Goal: Task Accomplishment & Management: Manage account settings

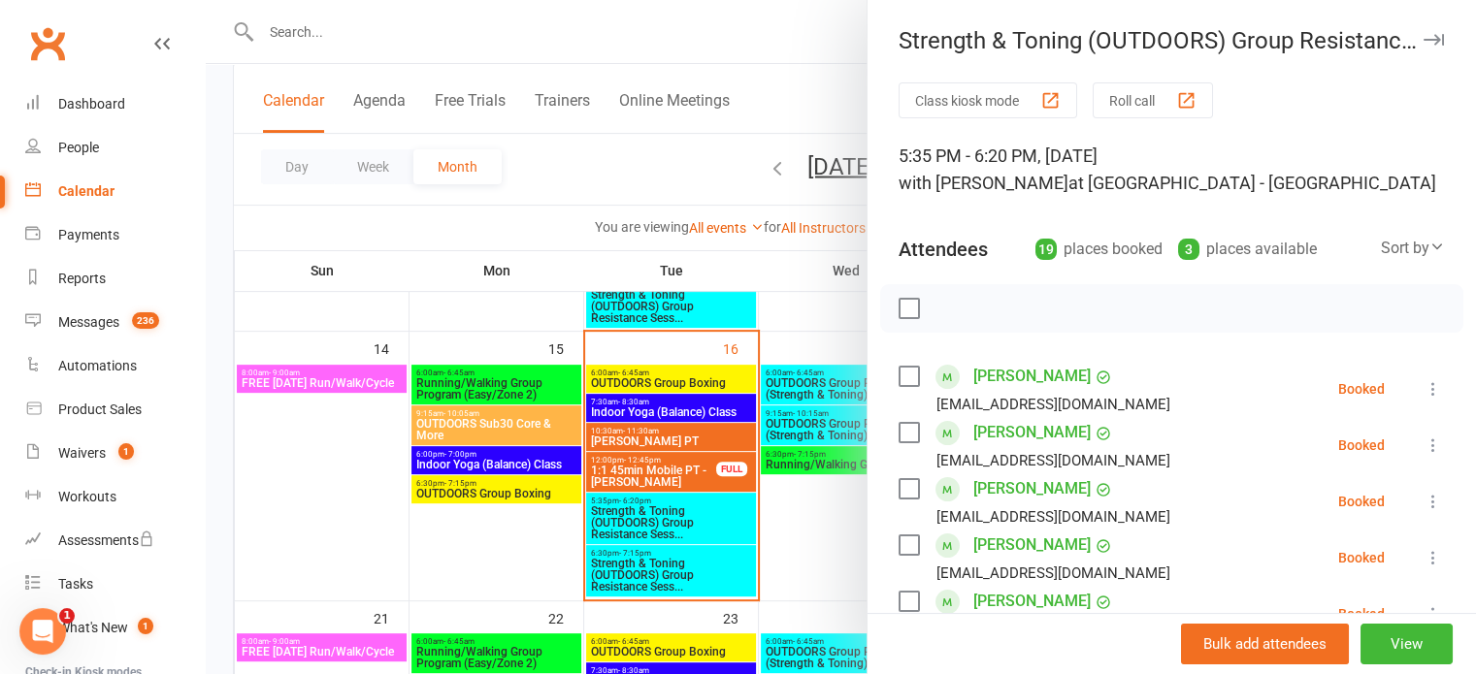
scroll to position [946, 0]
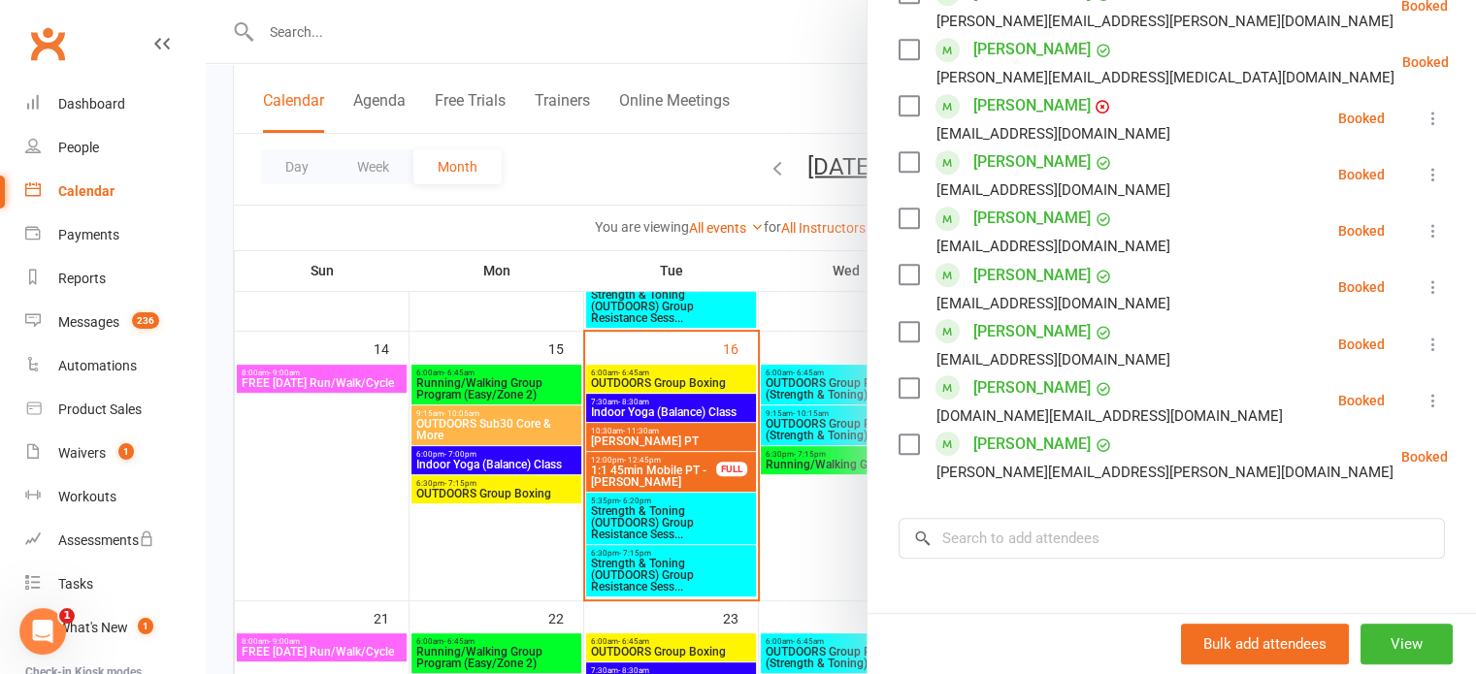
click at [796, 516] on div at bounding box center [841, 337] width 1270 height 674
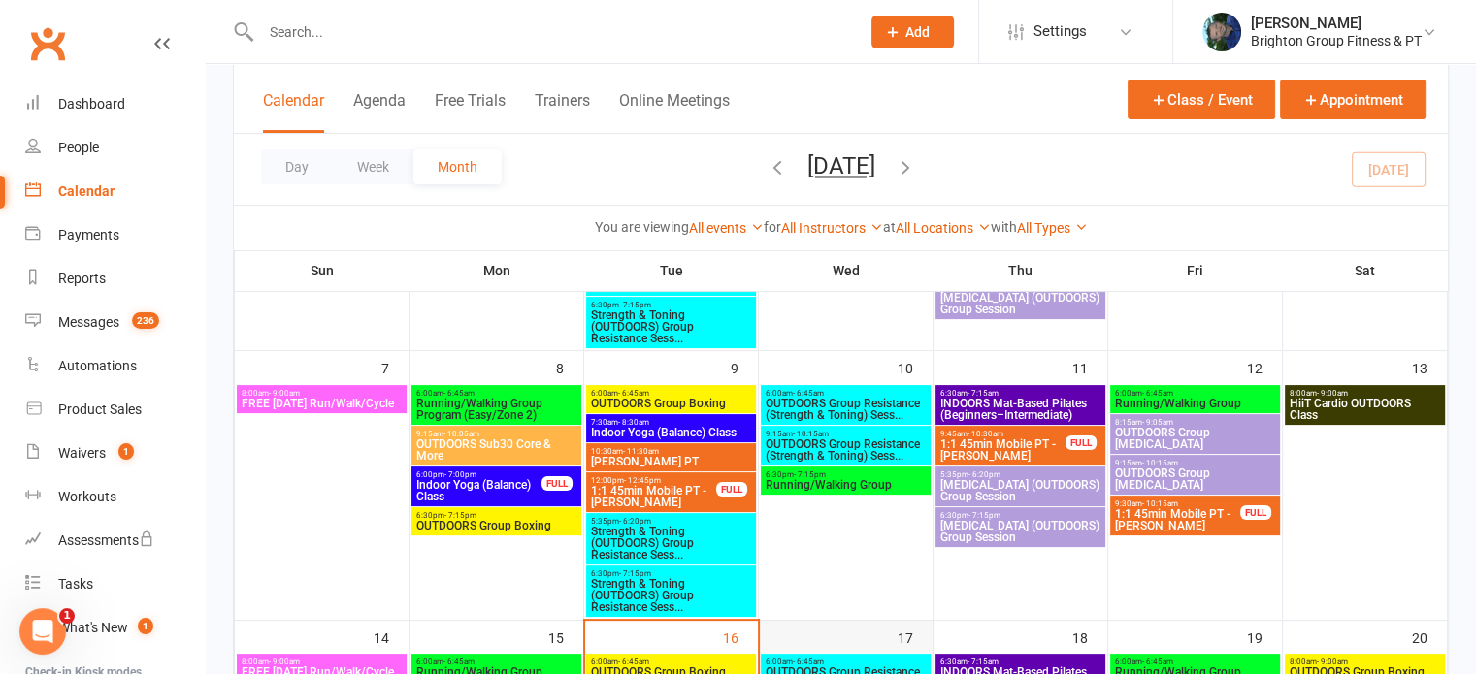
scroll to position [330, 0]
click at [1359, 96] on button "Appointment" at bounding box center [1353, 100] width 146 height 40
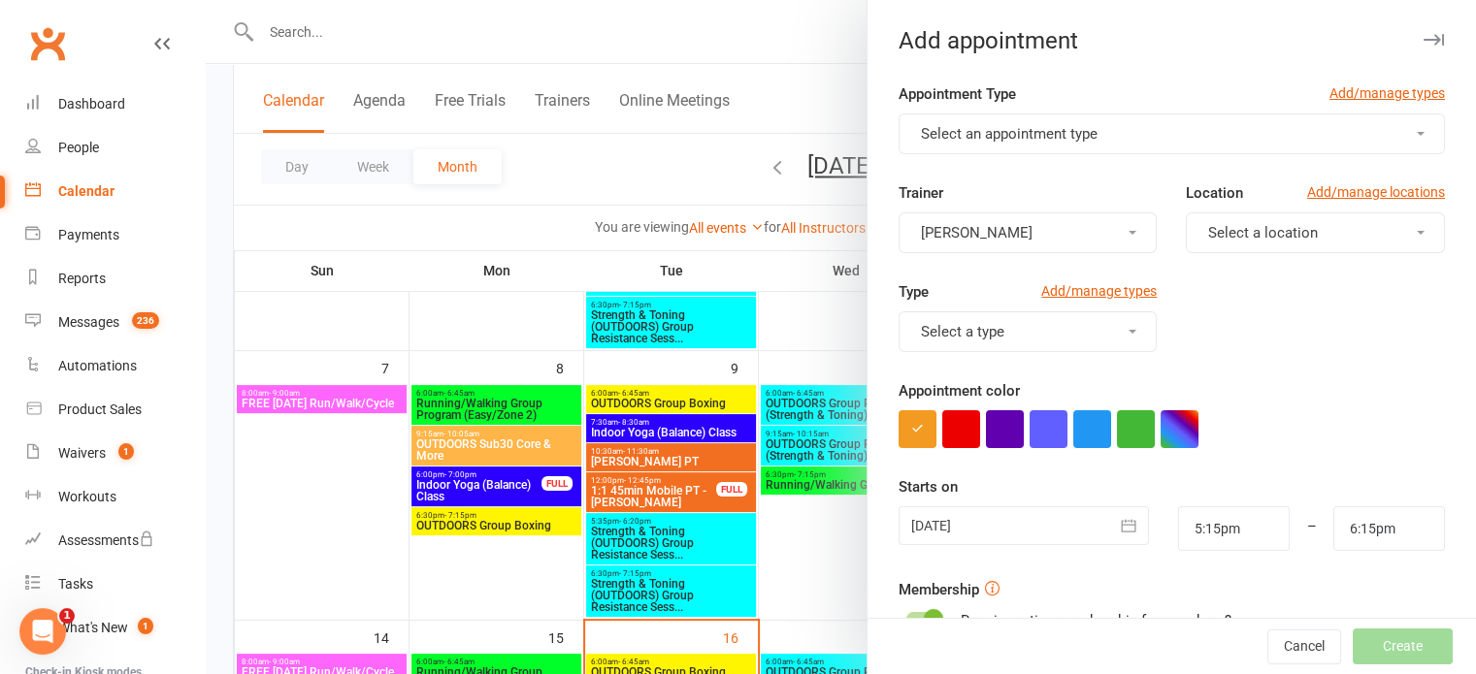
click at [1023, 133] on span "Select an appointment type" at bounding box center [1009, 133] width 177 height 17
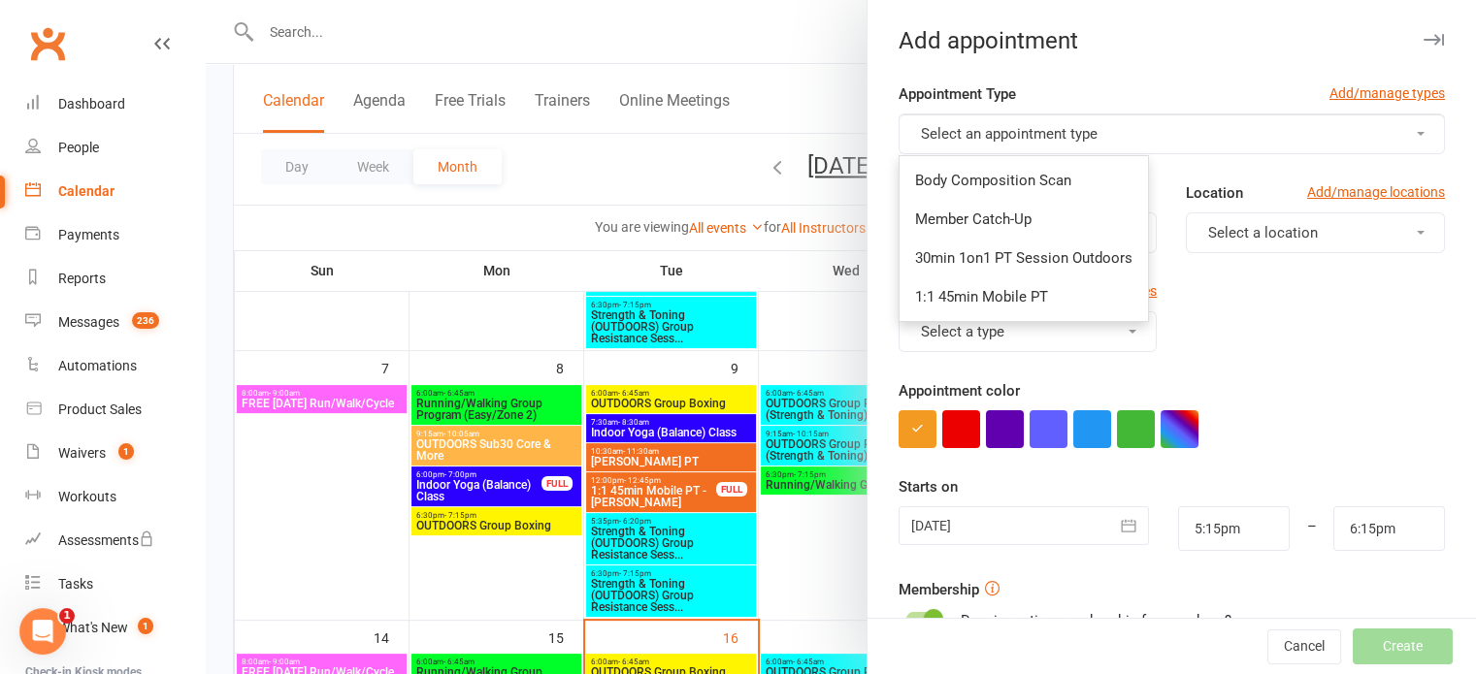
click at [815, 302] on div at bounding box center [841, 337] width 1270 height 674
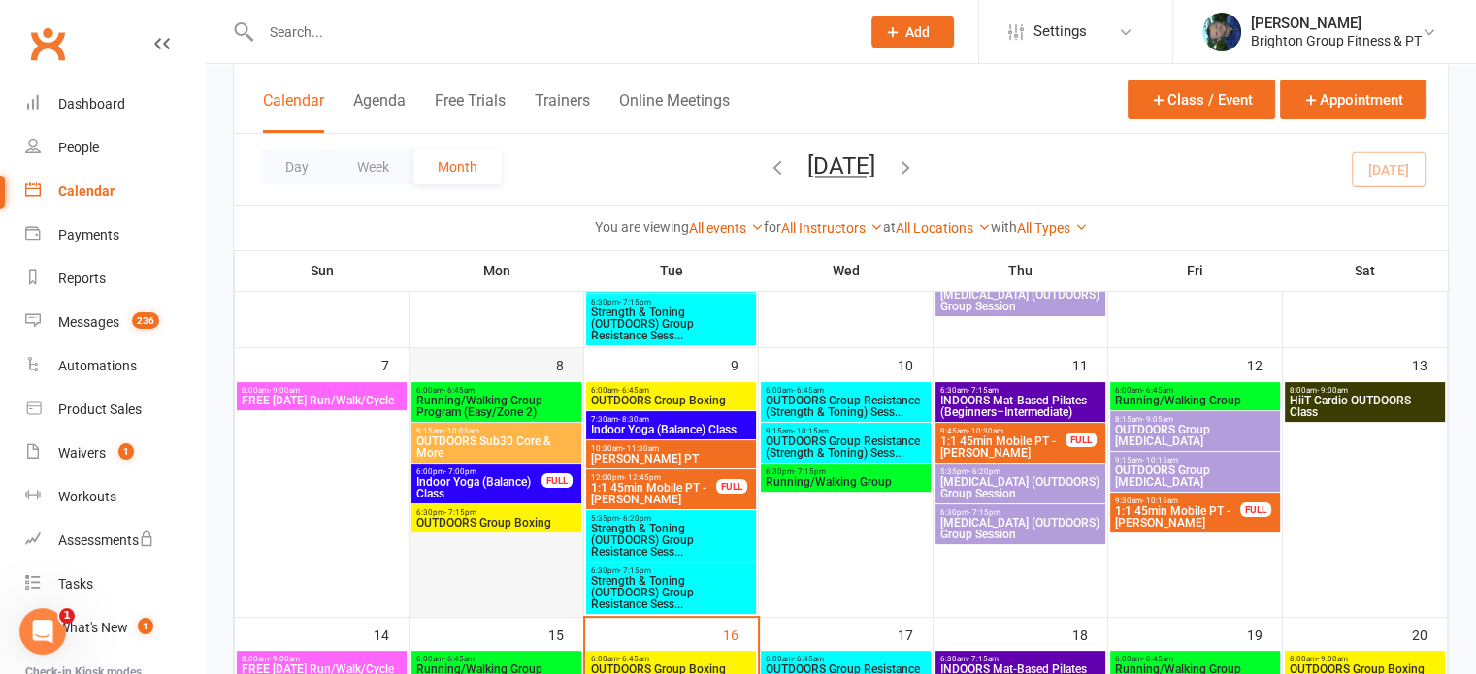
scroll to position [333, 0]
click at [1172, 507] on span "1:1 45min Mobile PT - [PERSON_NAME]" at bounding box center [1177, 517] width 127 height 23
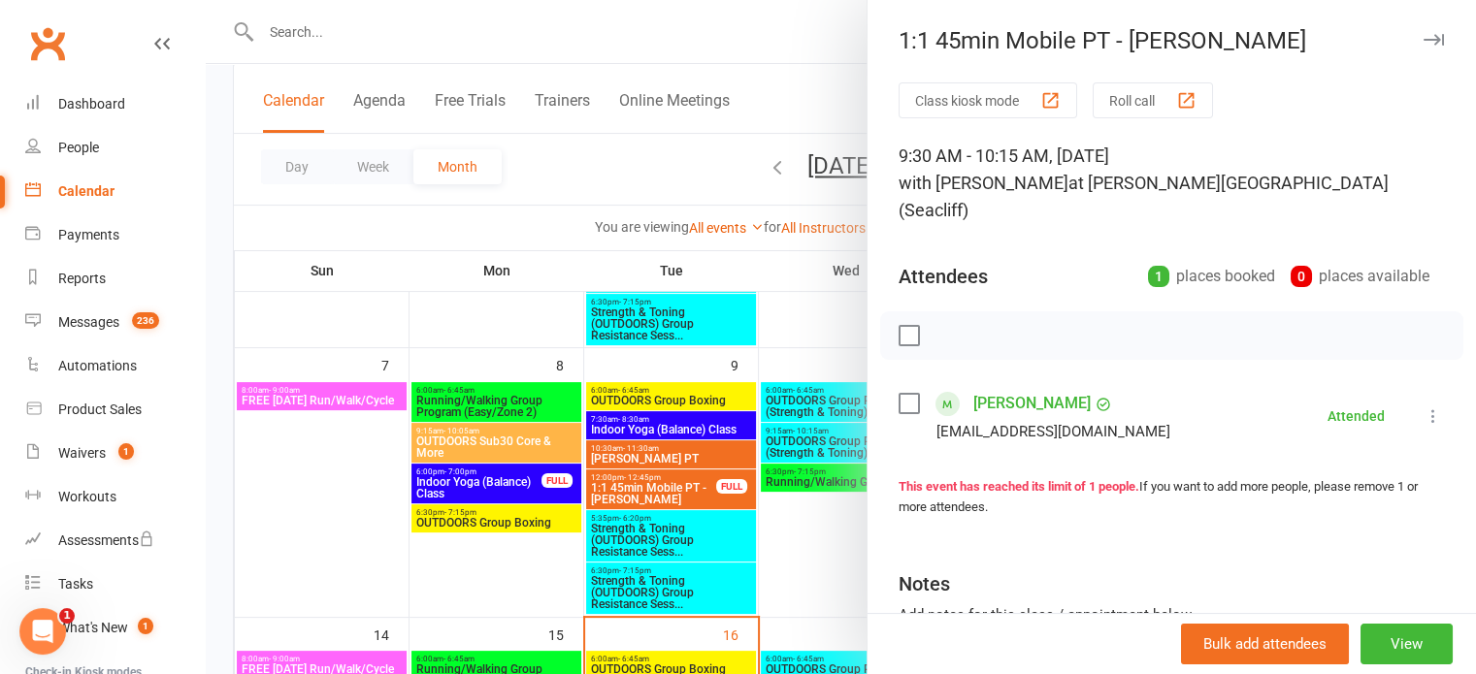
click at [1423, 38] on icon "button" at bounding box center [1433, 40] width 20 height 12
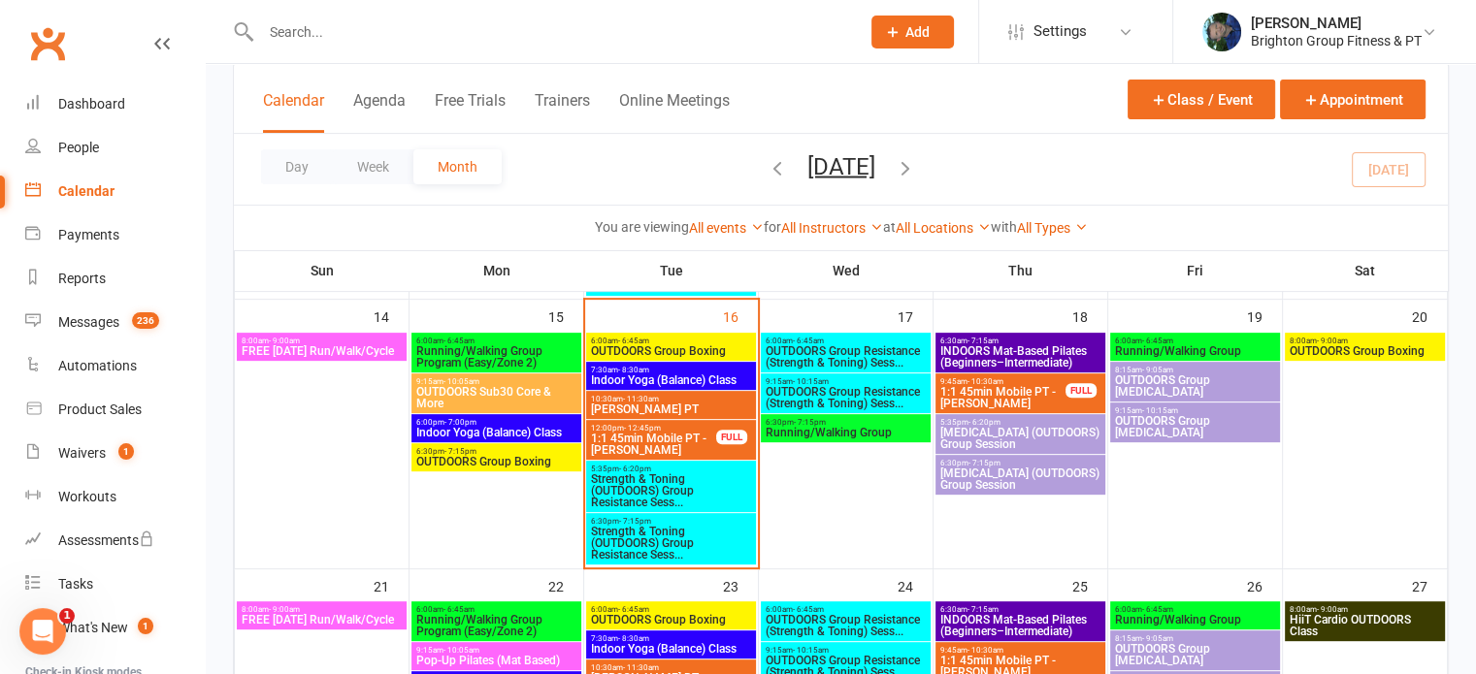
scroll to position [652, 0]
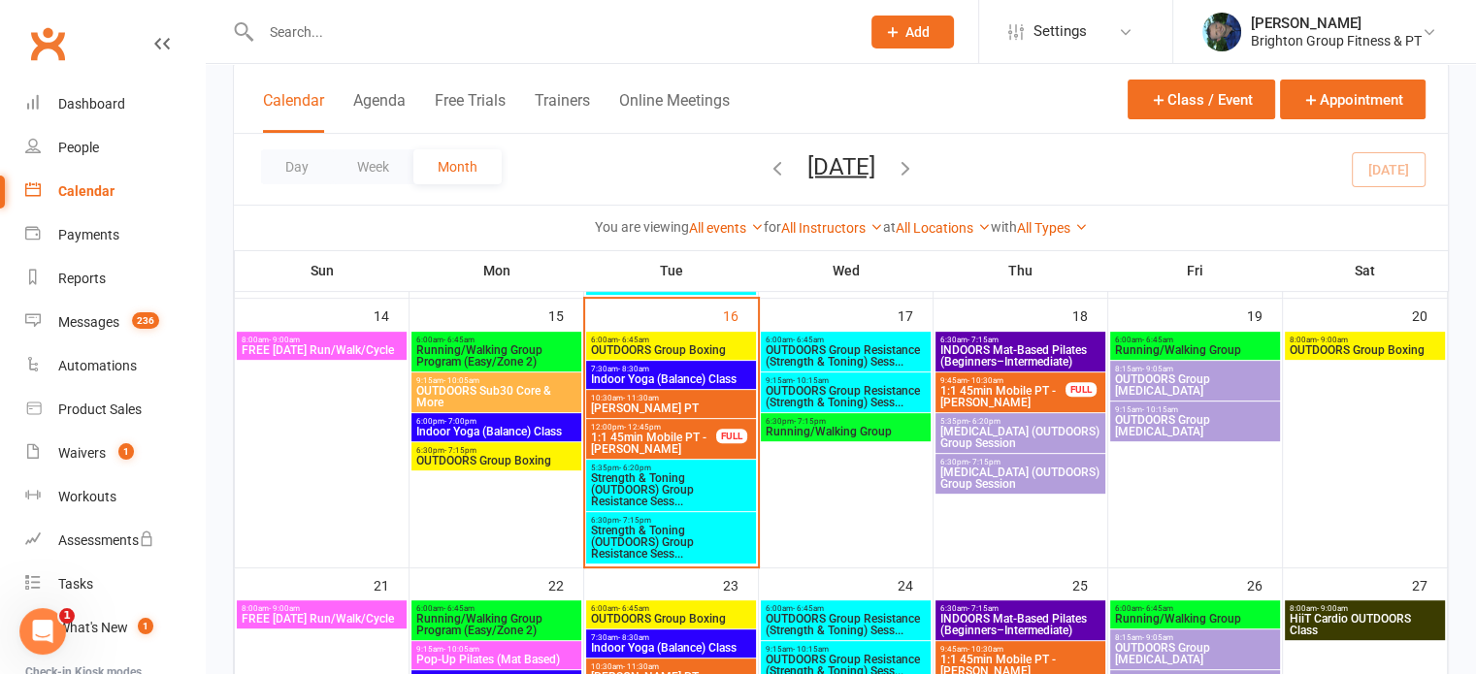
click at [472, 651] on span "- 10:05am" at bounding box center [461, 649] width 36 height 9
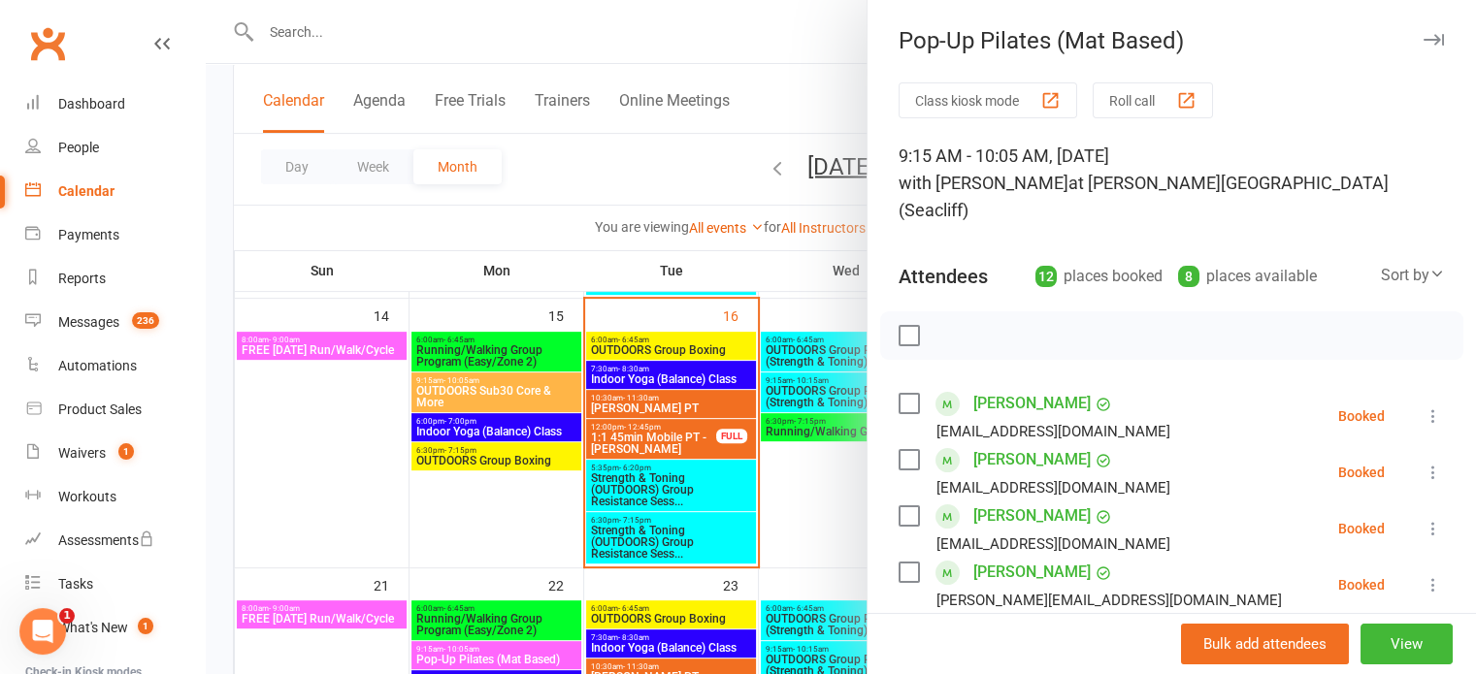
click at [476, 554] on div at bounding box center [841, 337] width 1270 height 674
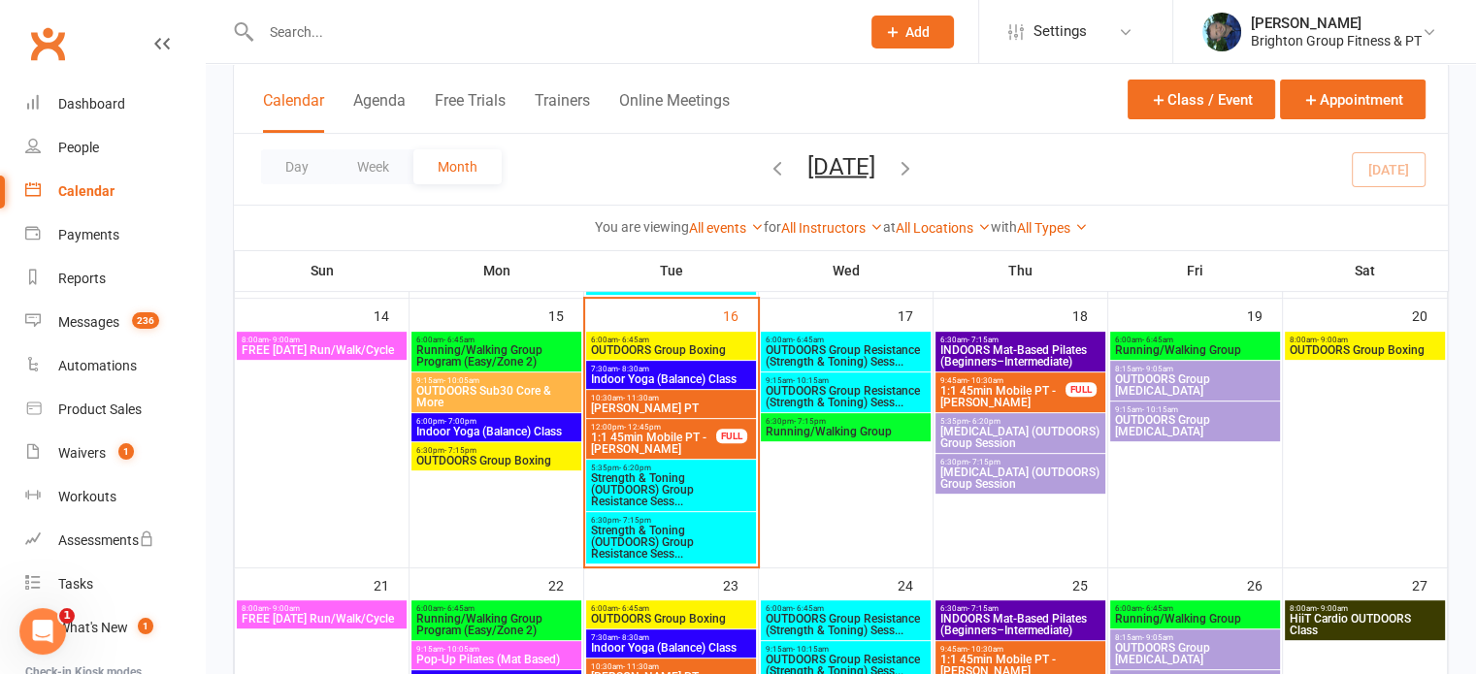
click at [1035, 352] on span "INDOORS Mat-Based Pilates (Beginners–Intermediate)" at bounding box center [1020, 355] width 162 height 23
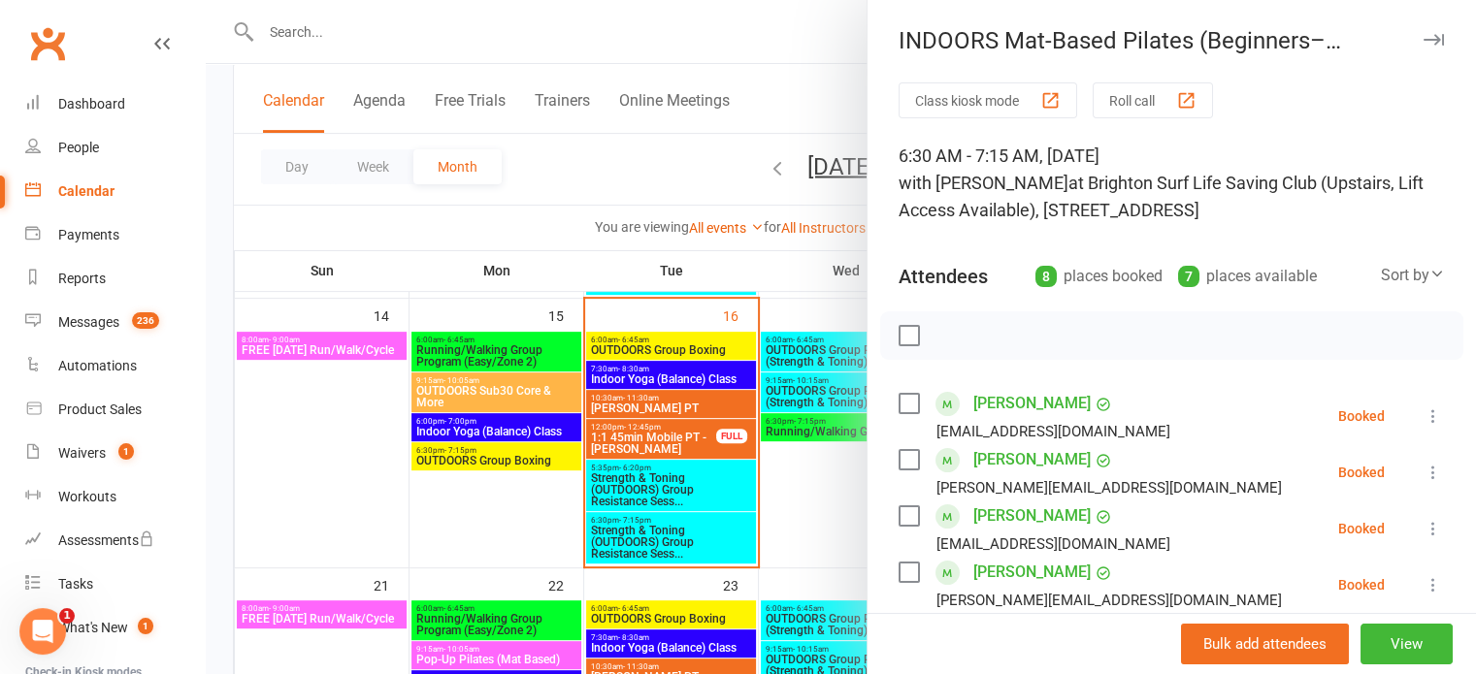
click at [487, 496] on div at bounding box center [841, 337] width 1270 height 674
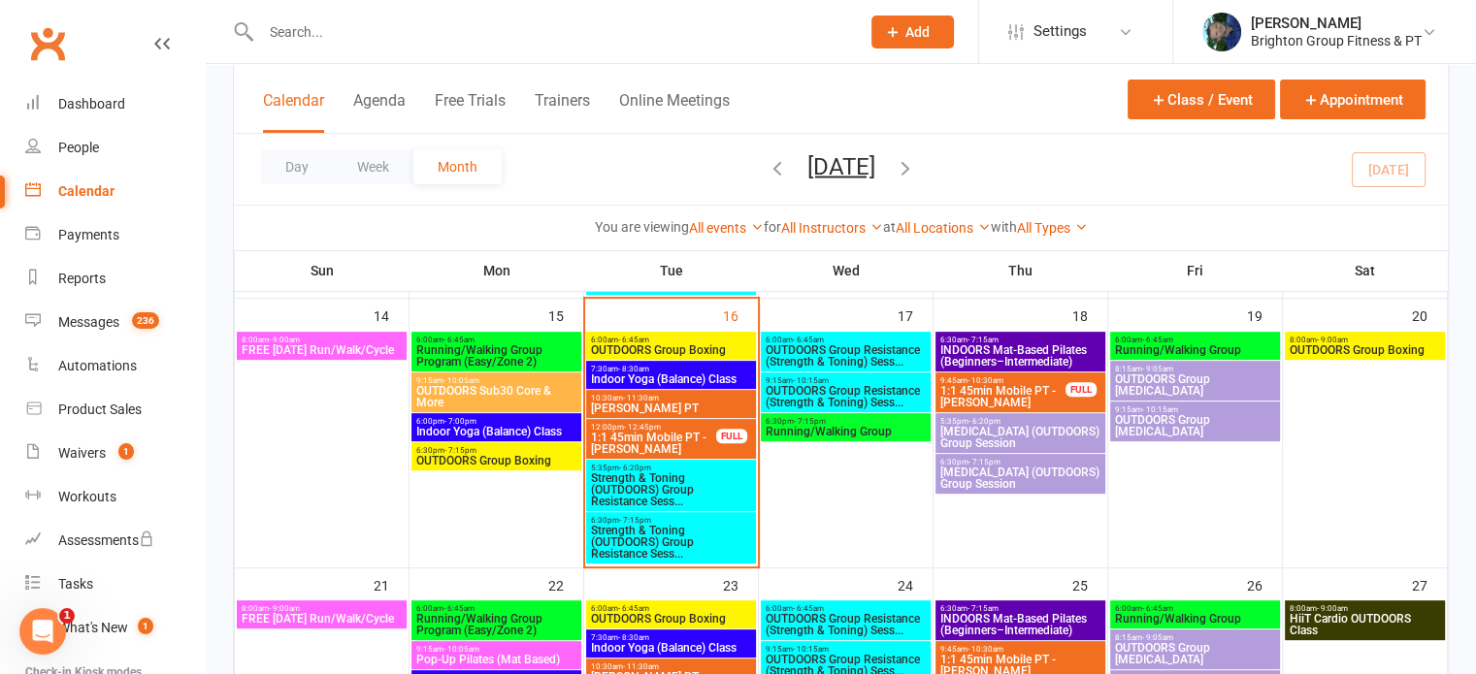
click at [314, 33] on input "text" at bounding box center [550, 31] width 591 height 27
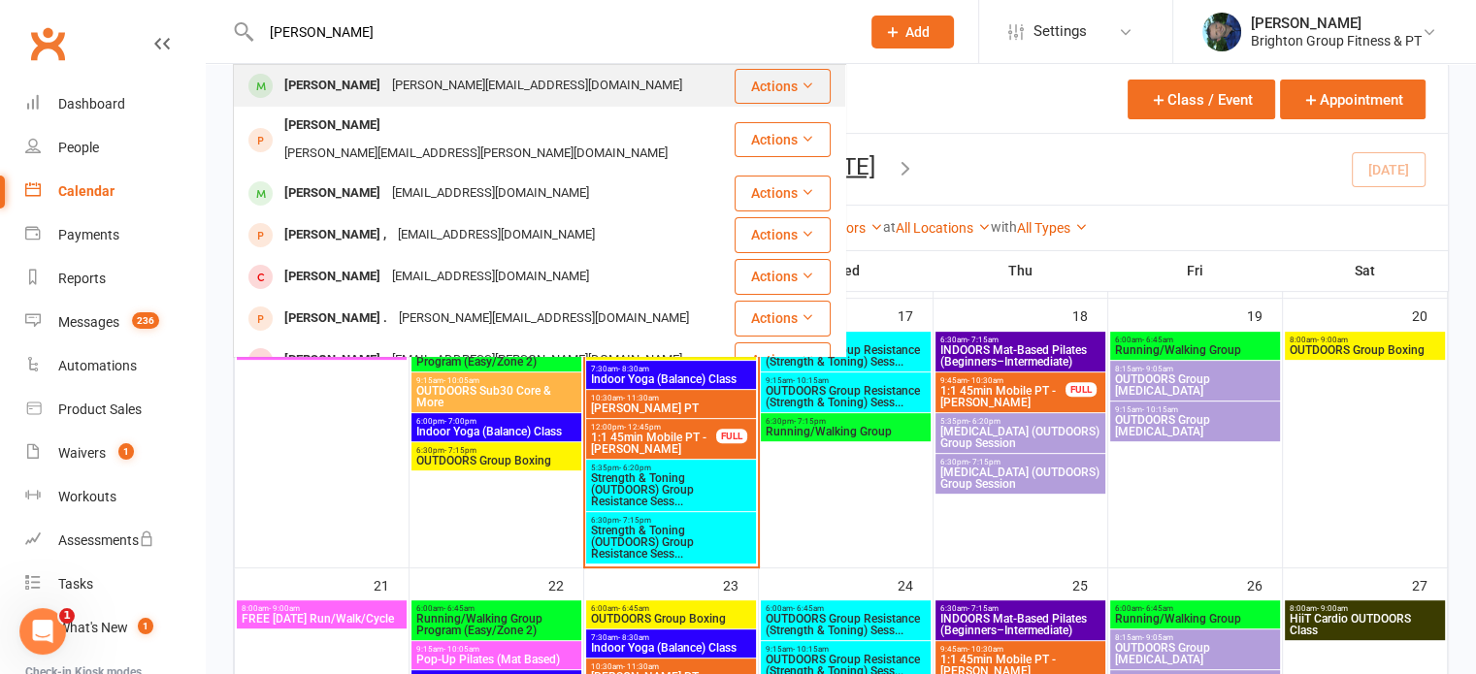
type input "[PERSON_NAME]"
click at [306, 82] on div "[PERSON_NAME]" at bounding box center [332, 86] width 108 height 28
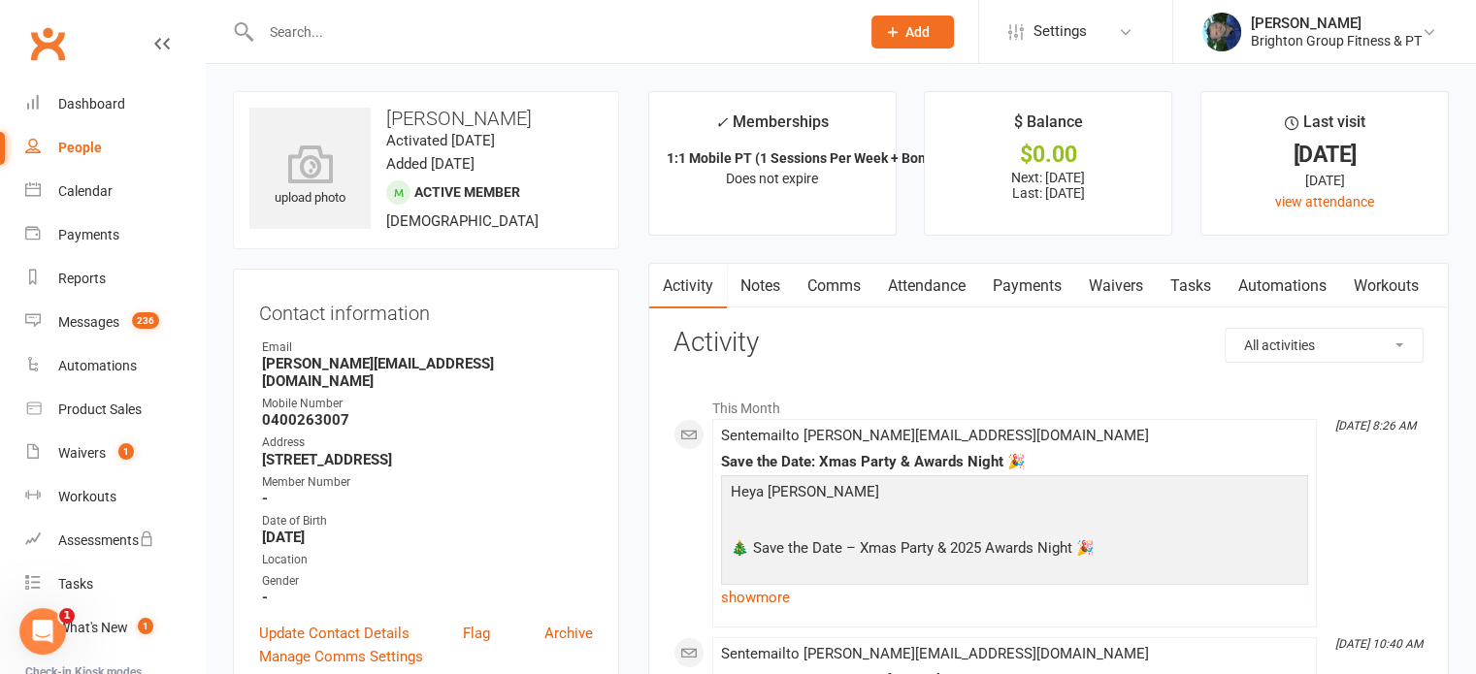
click at [1031, 287] on link "Payments" at bounding box center [1027, 286] width 96 height 45
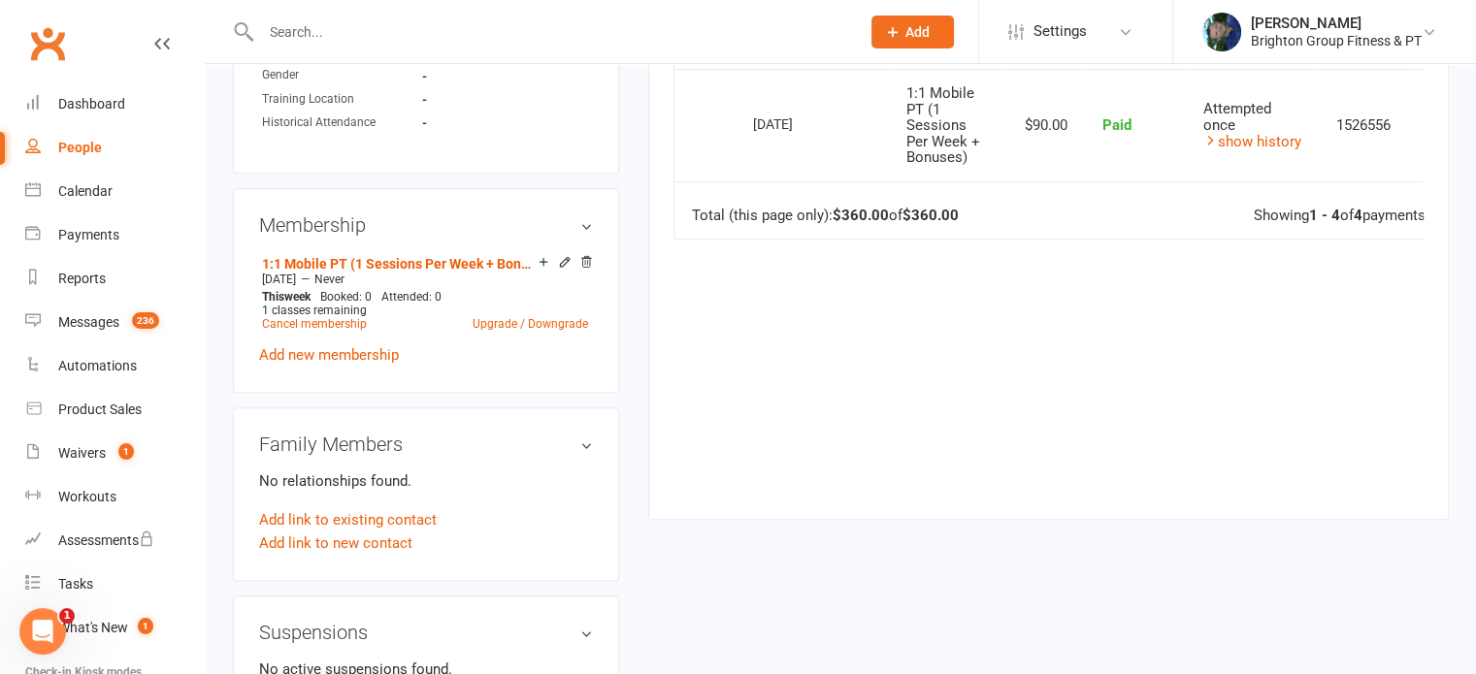
scroll to position [873, 0]
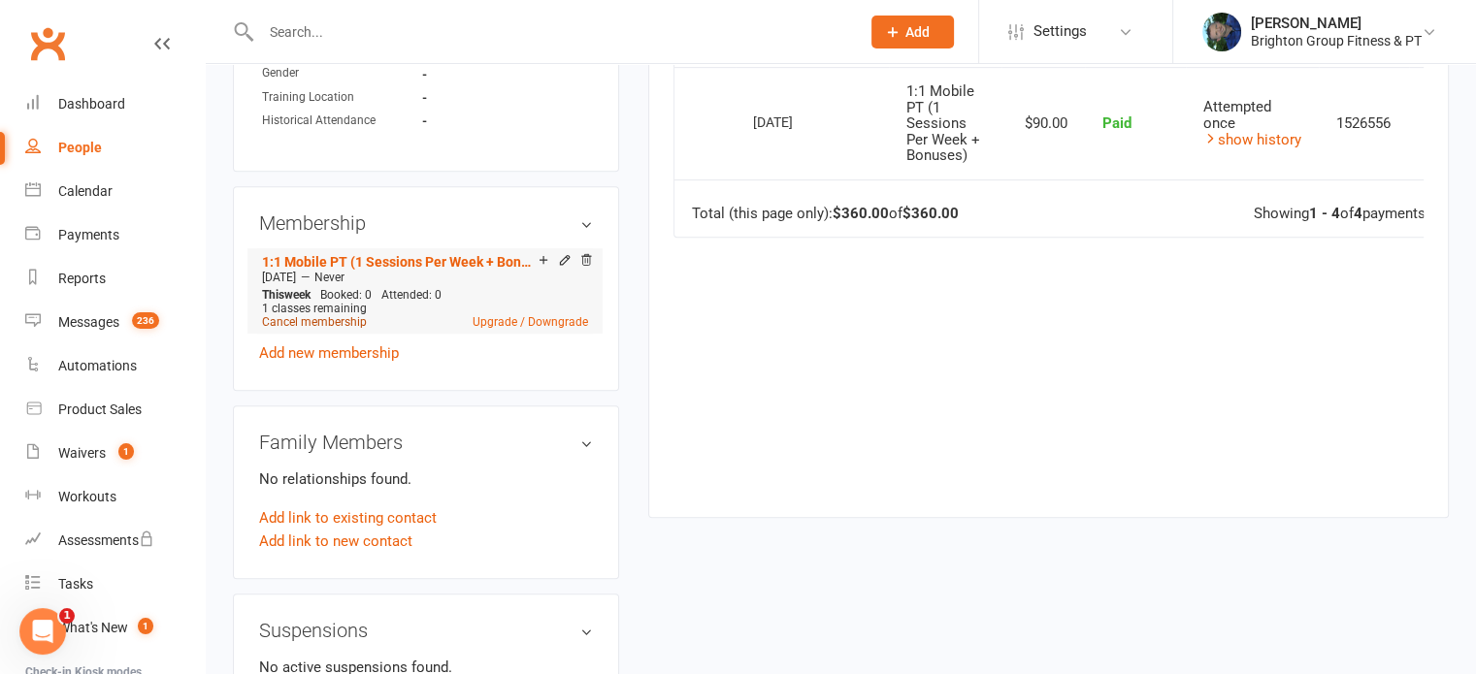
click at [291, 315] on link "Cancel membership" at bounding box center [314, 322] width 105 height 14
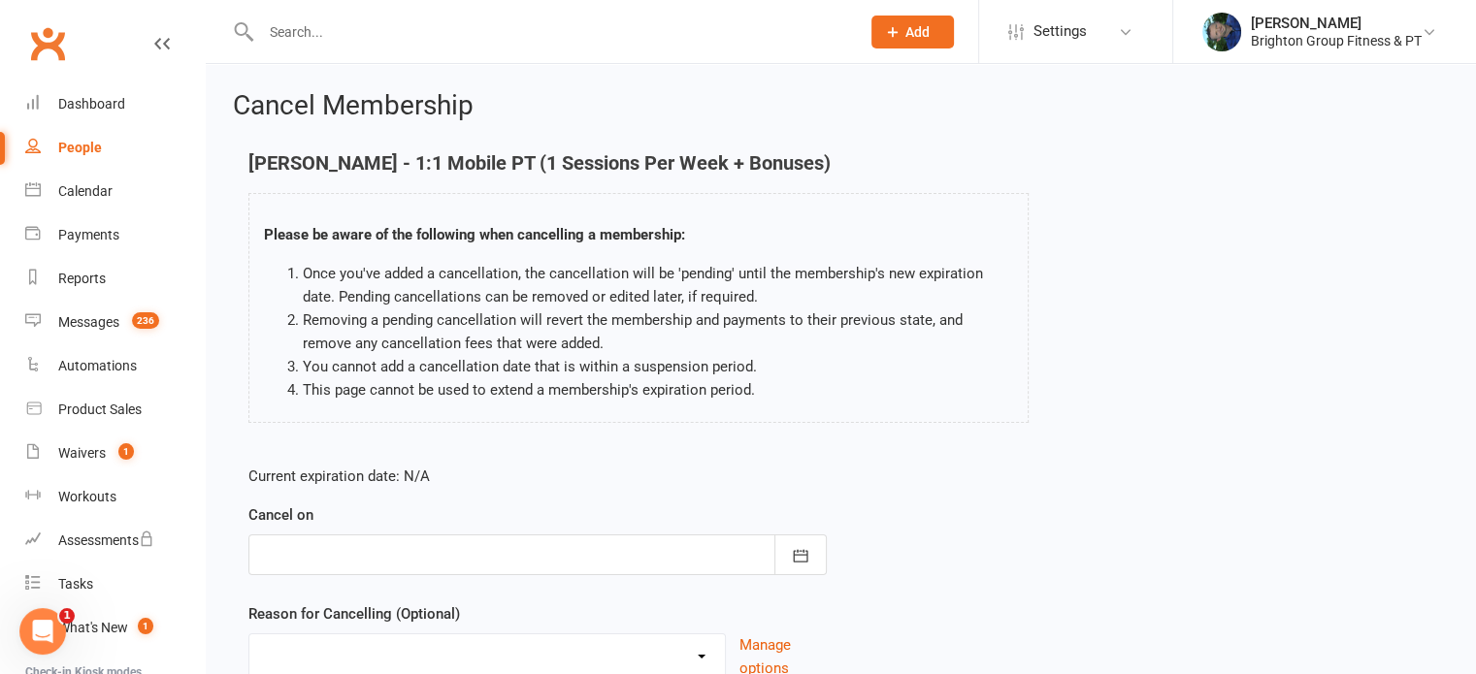
click at [275, 555] on div at bounding box center [537, 555] width 578 height 41
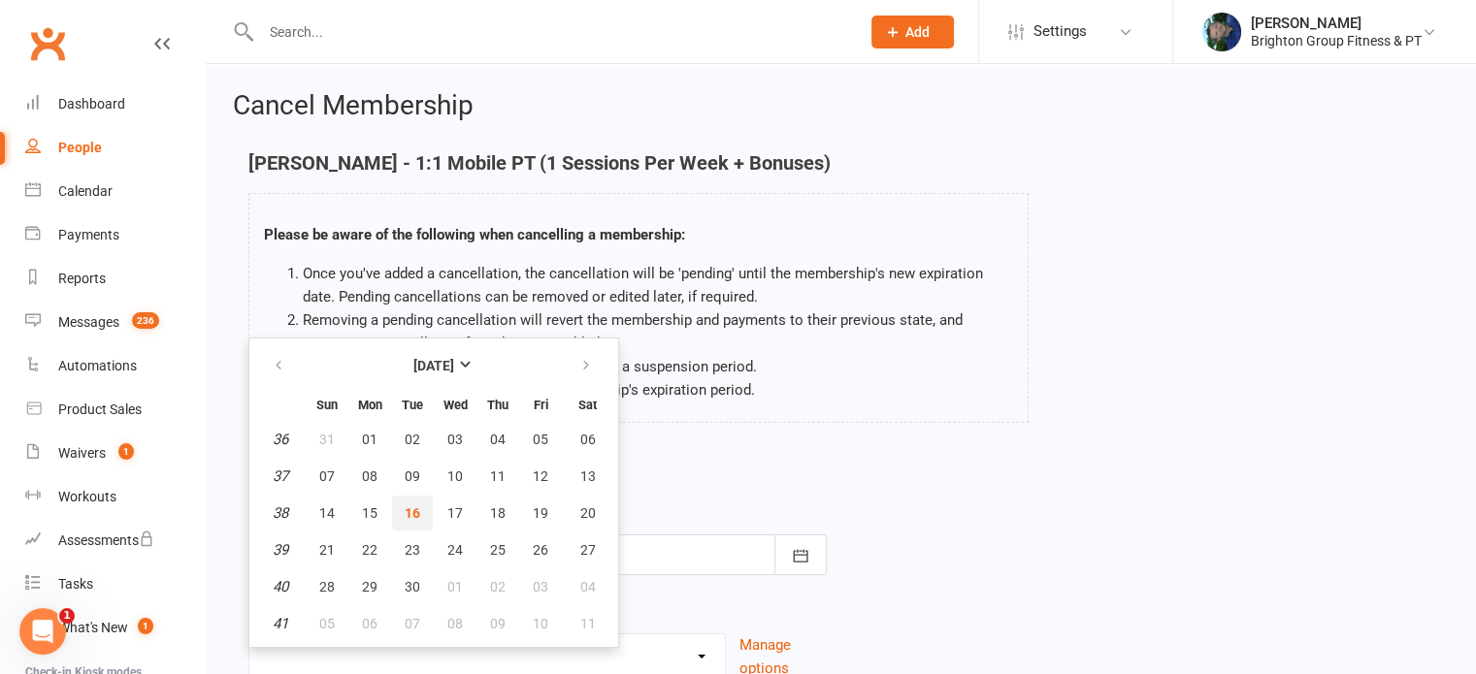
click at [411, 513] on span "16" at bounding box center [413, 514] width 16 height 16
type input "[DATE]"
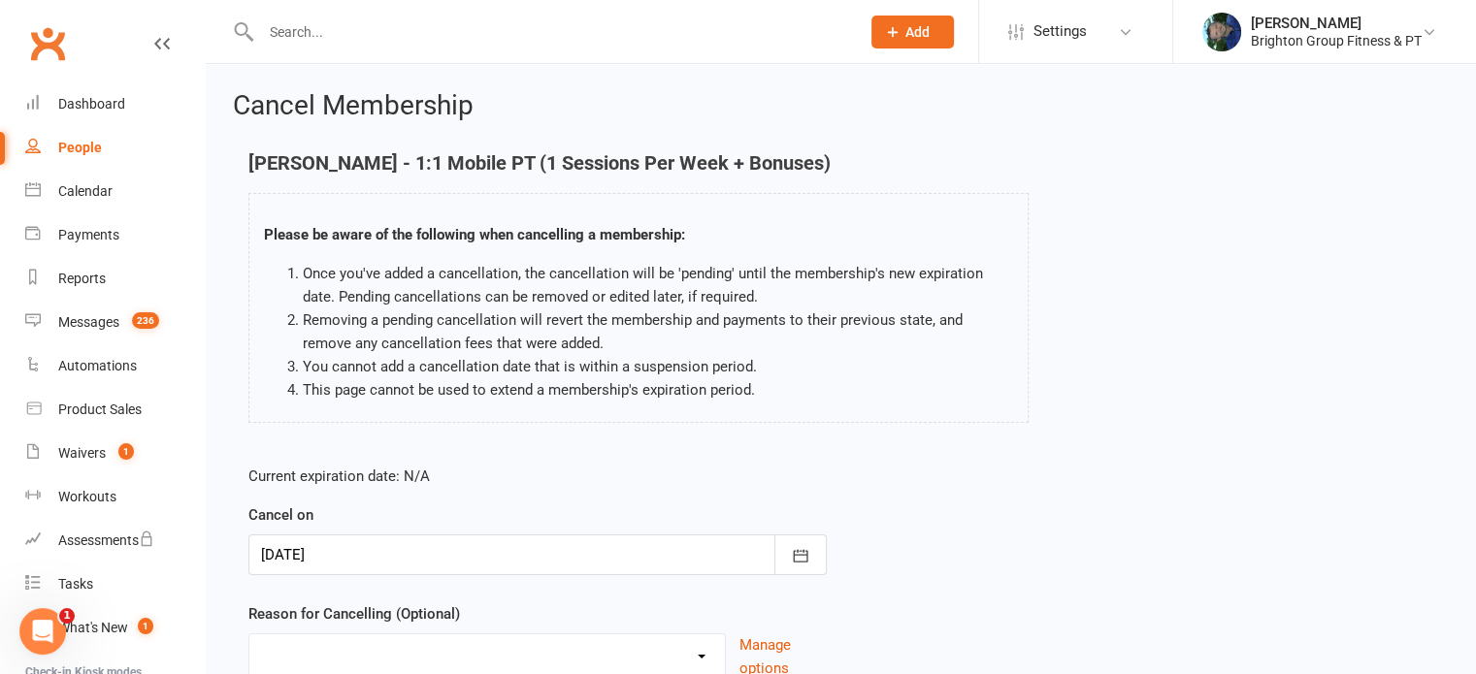
scroll to position [162, 0]
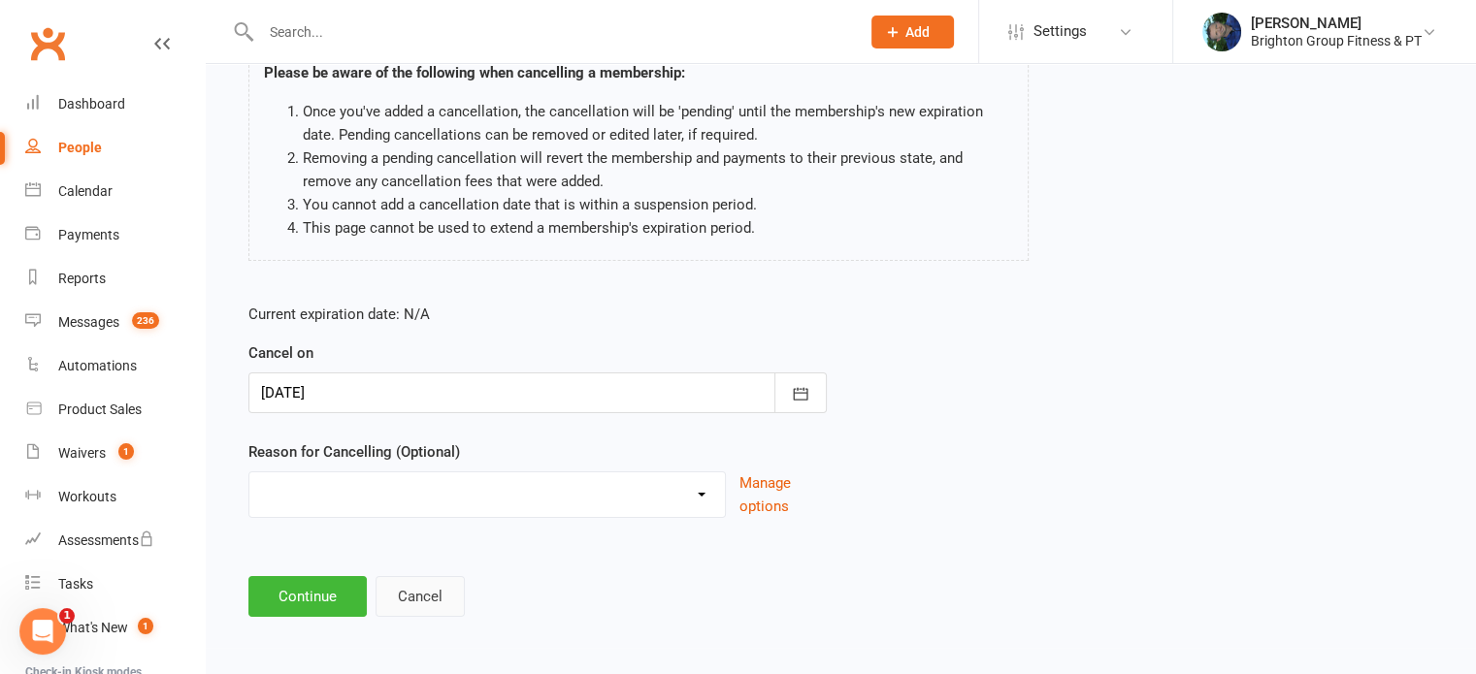
click at [416, 592] on button "Cancel" at bounding box center [420, 596] width 89 height 41
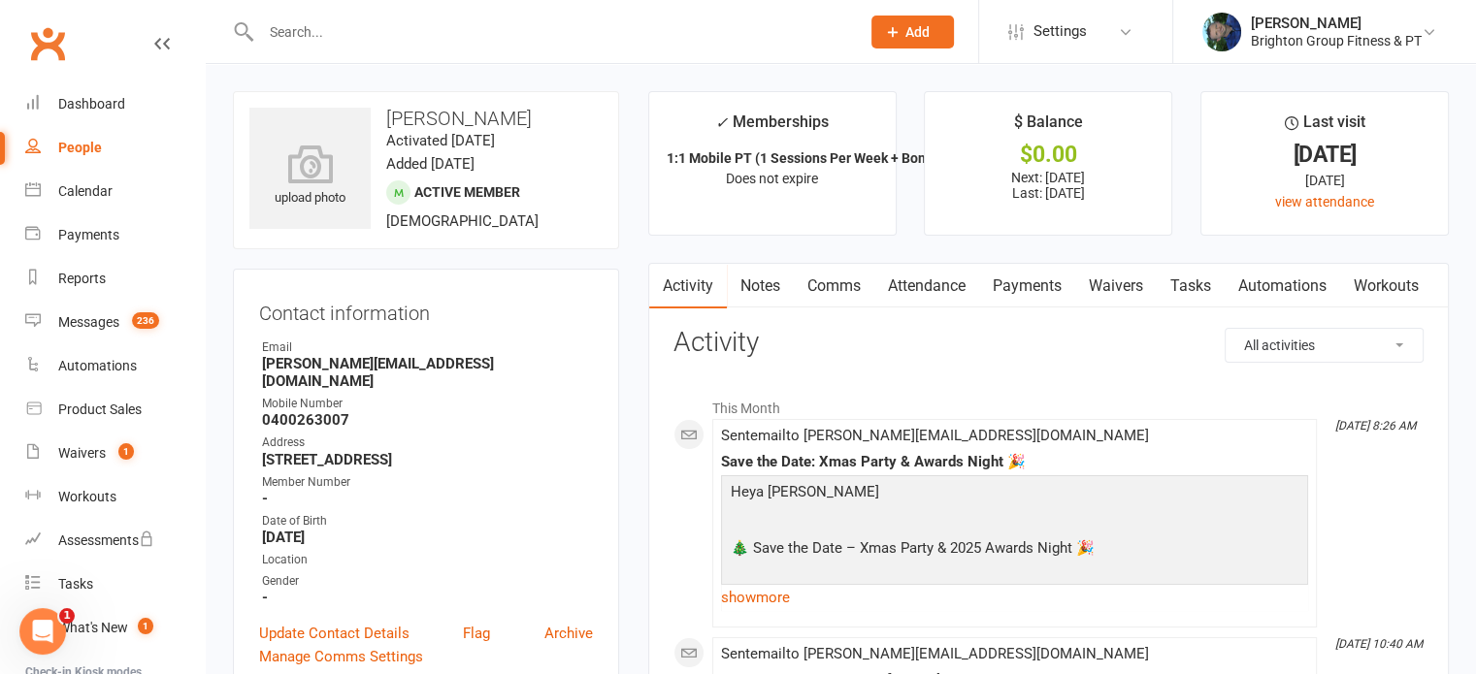
click at [1029, 273] on link "Payments" at bounding box center [1027, 286] width 96 height 45
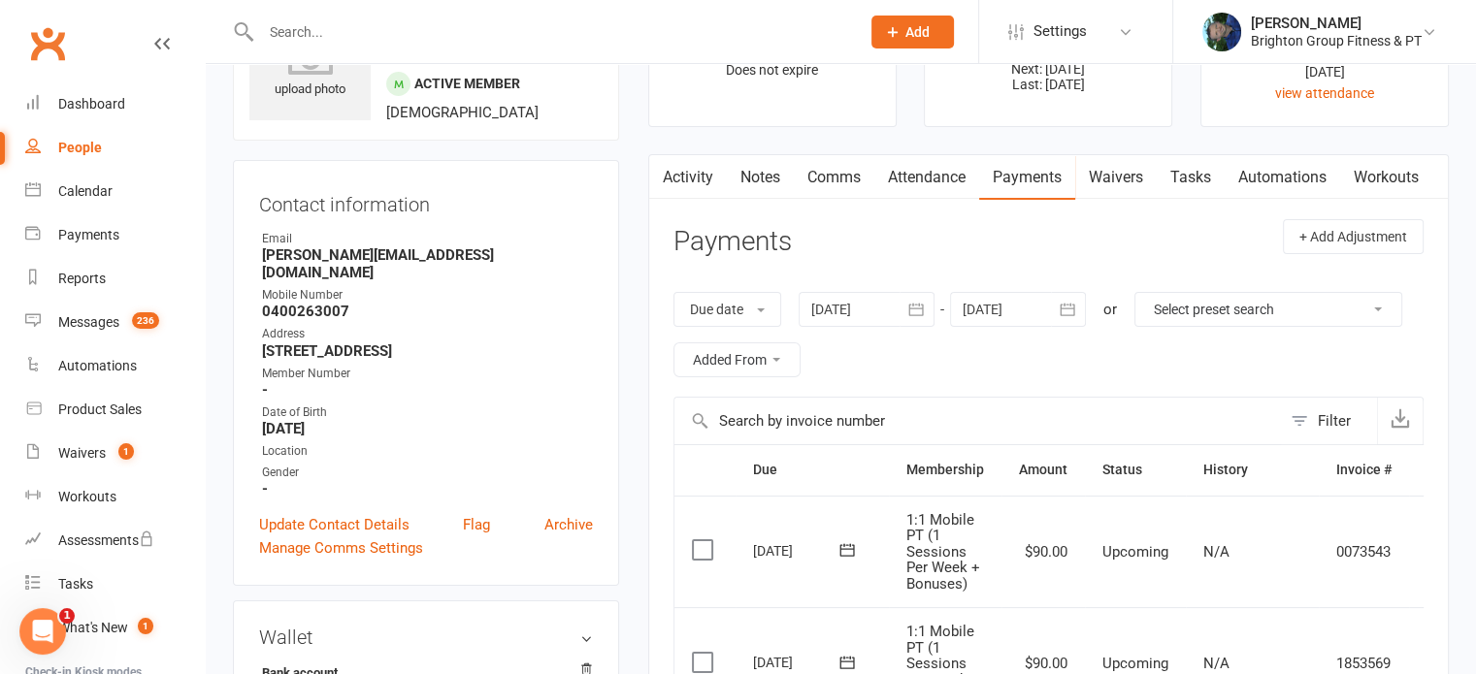
scroll to position [105, 0]
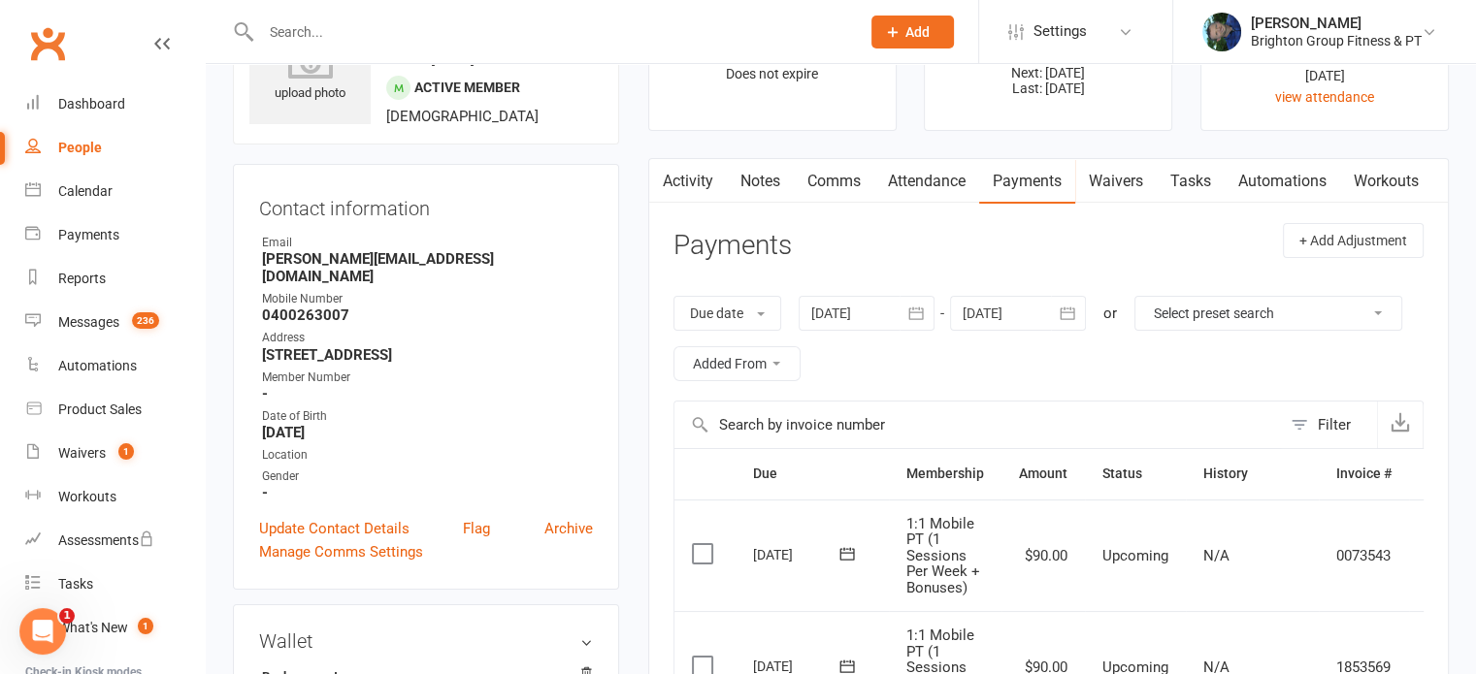
click at [845, 313] on div at bounding box center [867, 313] width 136 height 35
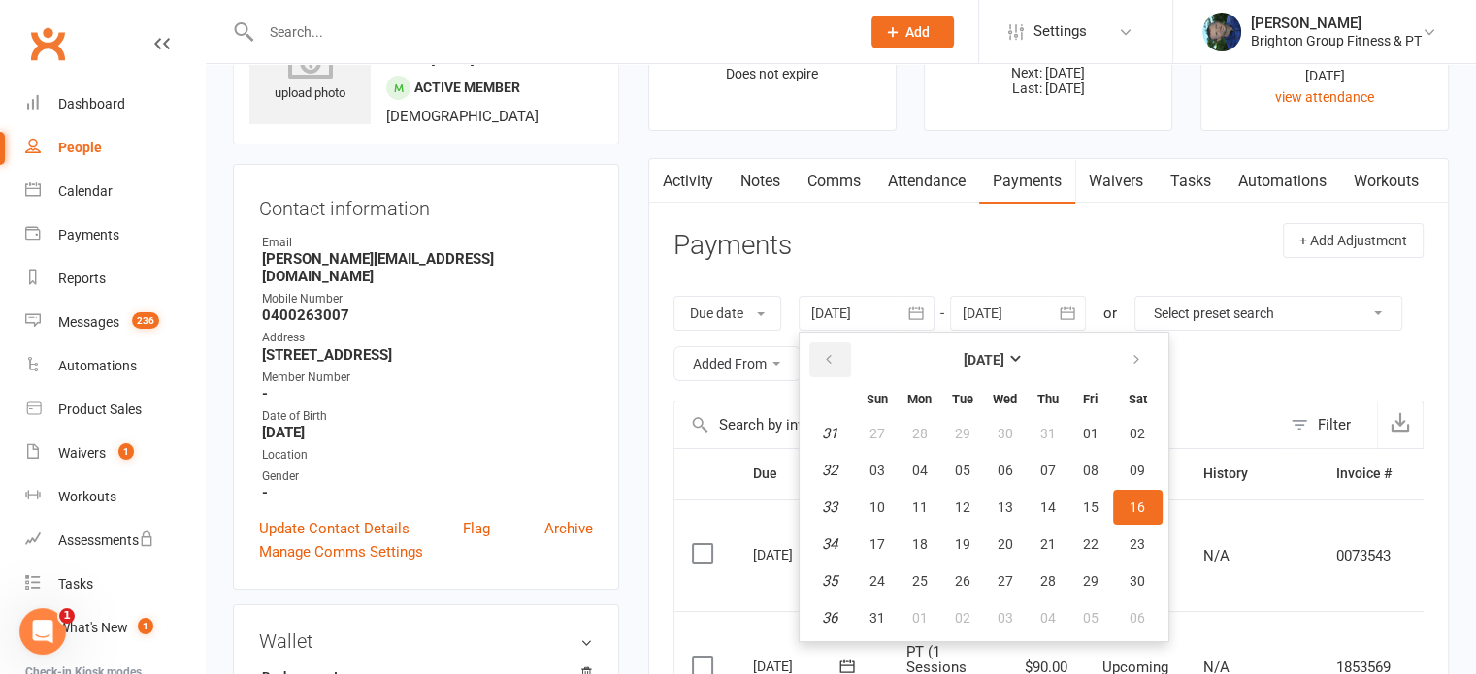
click at [831, 363] on icon "button" at bounding box center [829, 360] width 14 height 16
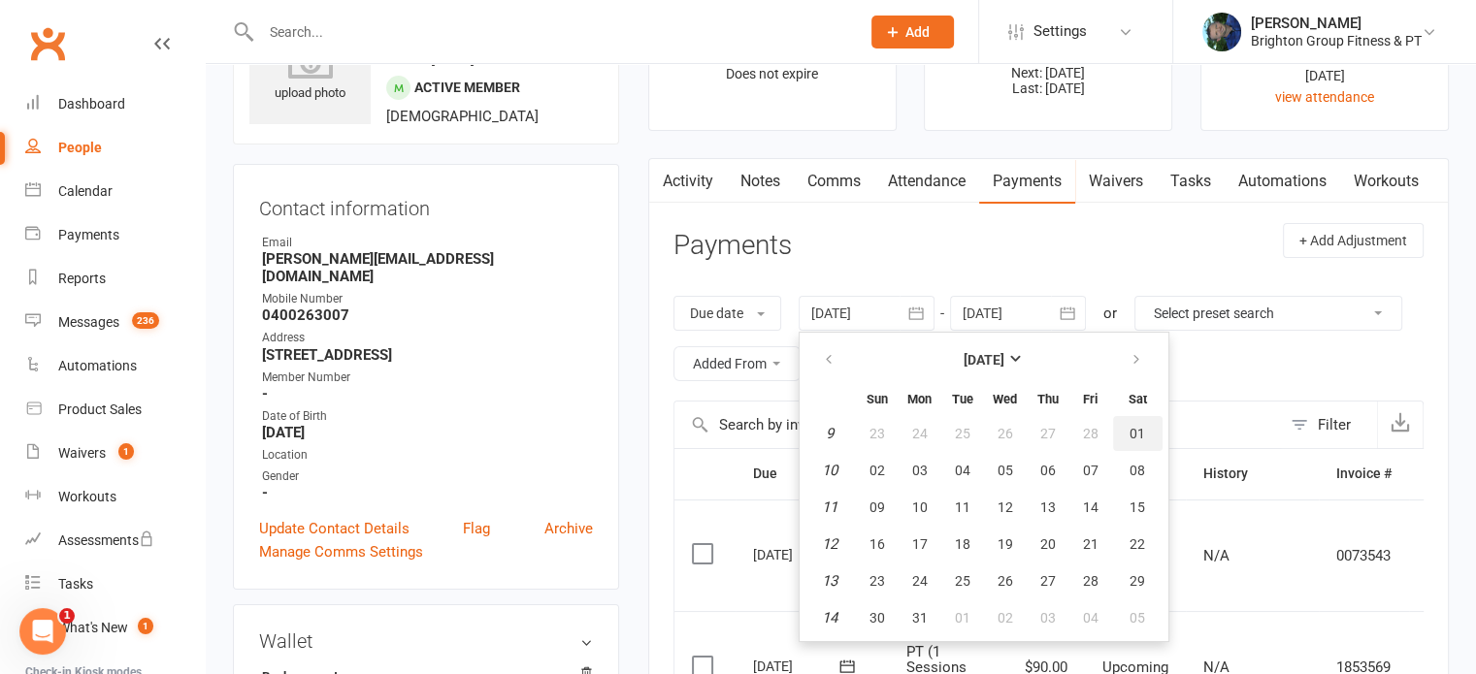
click at [1137, 430] on span "01" at bounding box center [1137, 434] width 16 height 16
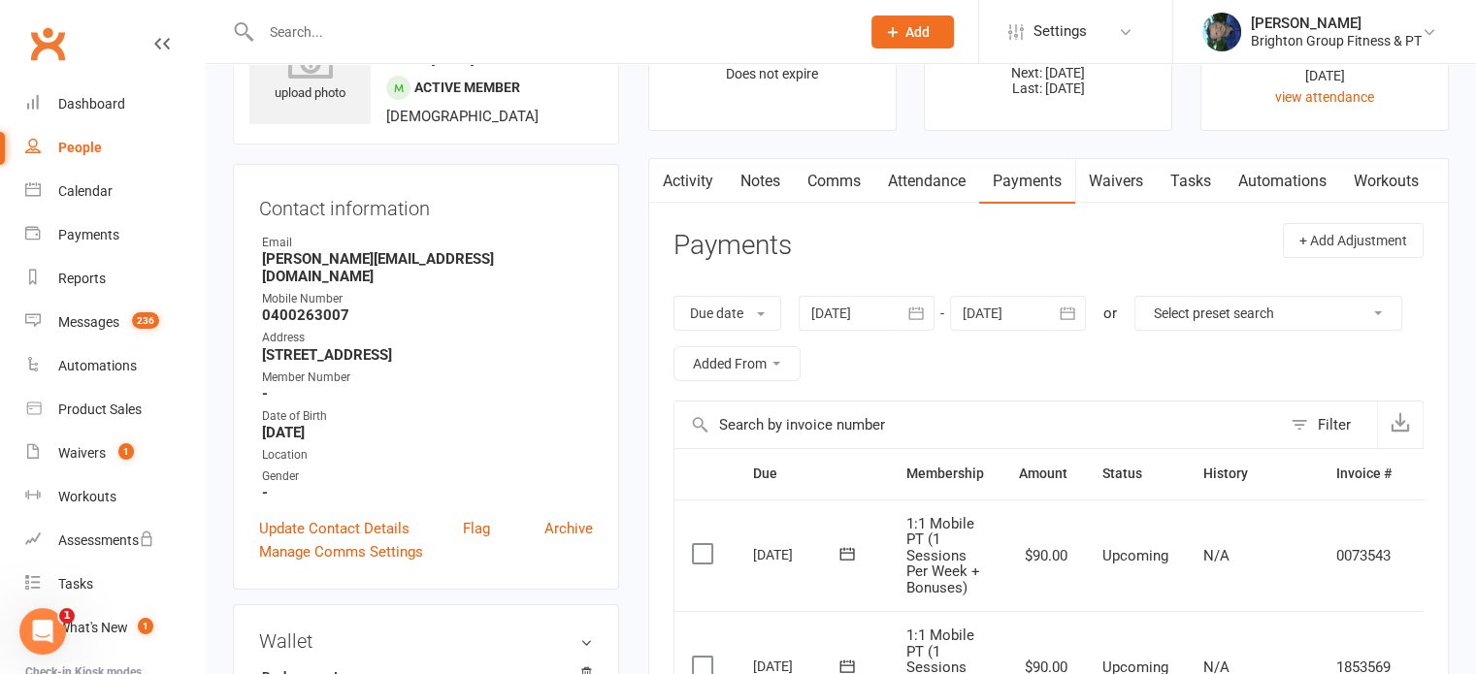
click at [843, 305] on div at bounding box center [867, 313] width 136 height 35
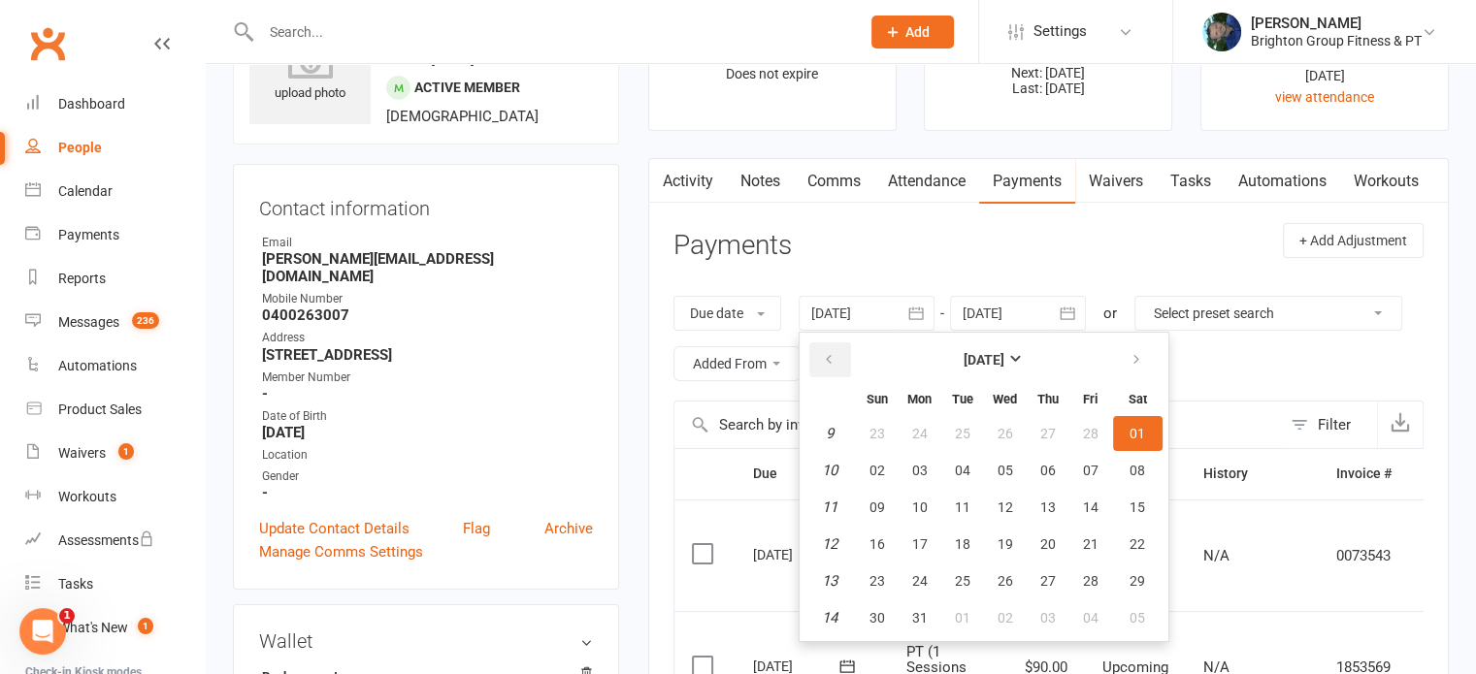
click at [828, 357] on icon "button" at bounding box center [829, 360] width 14 height 16
click at [1138, 433] on span "01" at bounding box center [1137, 434] width 16 height 16
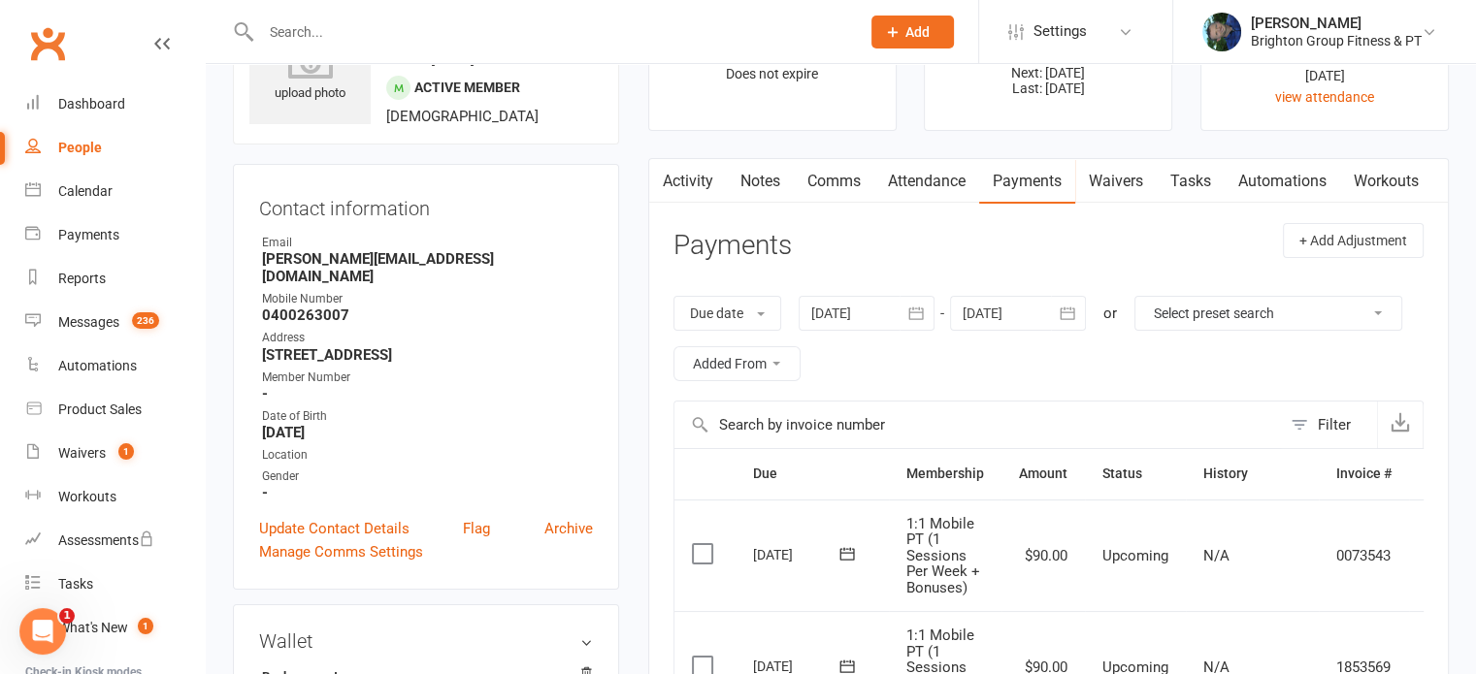
click at [869, 318] on div at bounding box center [867, 313] width 136 height 35
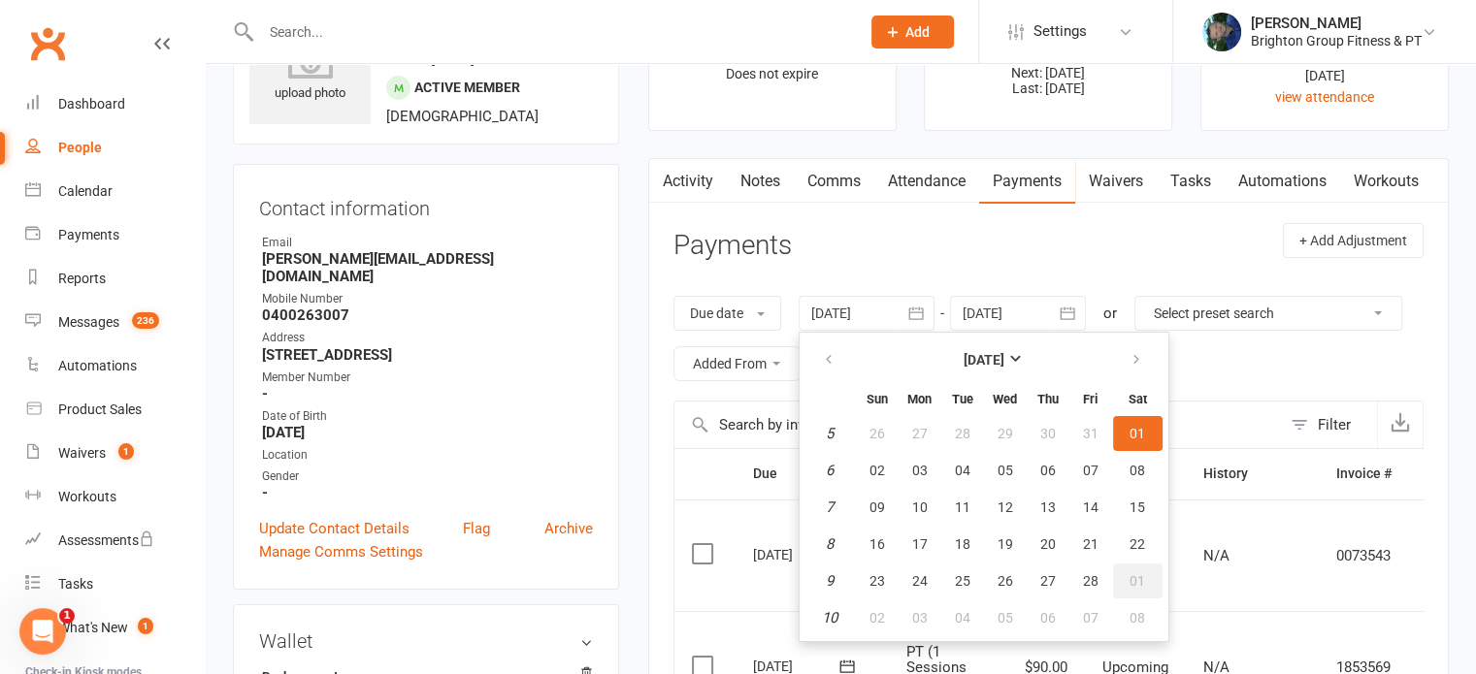
click at [1139, 574] on span "01" at bounding box center [1137, 581] width 16 height 16
type input "[DATE]"
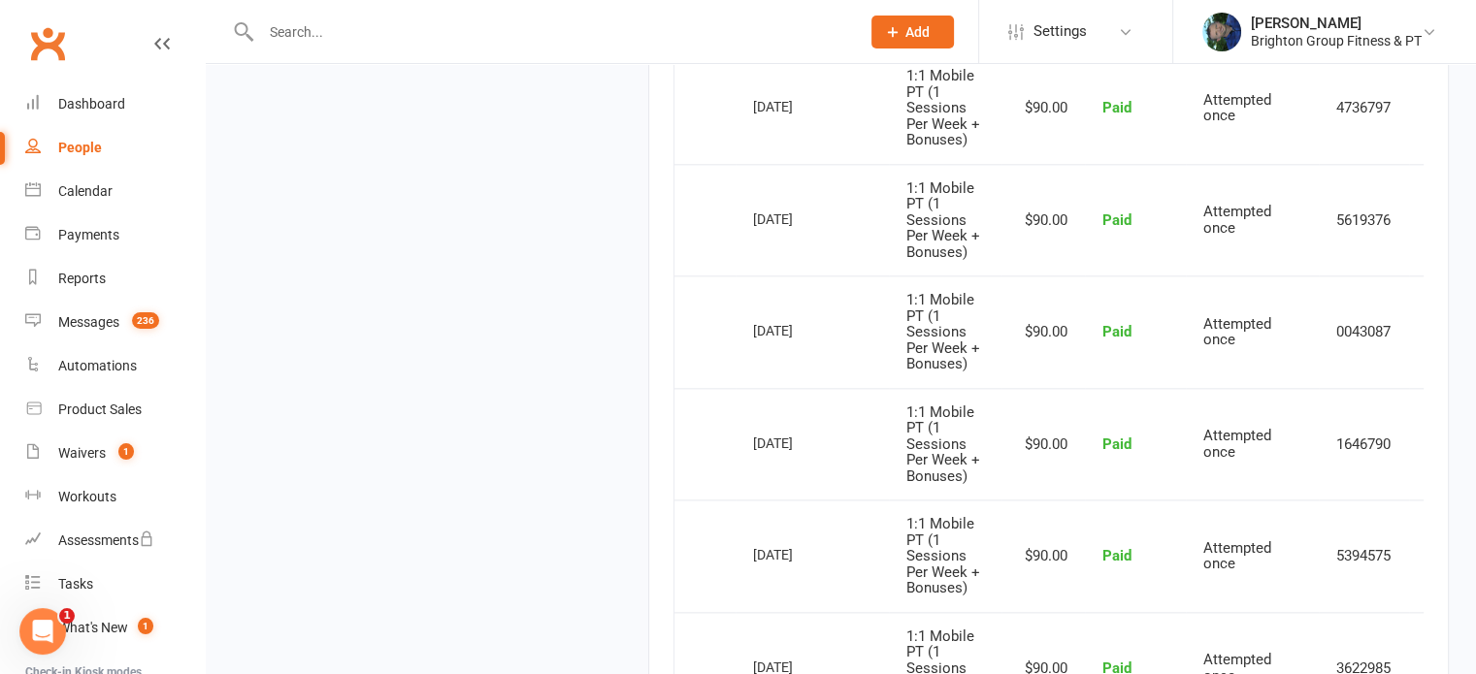
scroll to position [2230, 0]
